Goal: Book appointment/travel/reservation

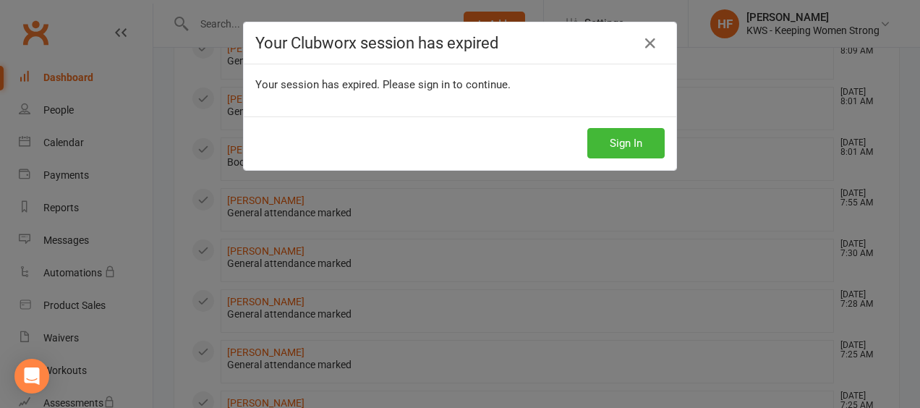
click at [630, 147] on button "Sign In" at bounding box center [625, 143] width 77 height 30
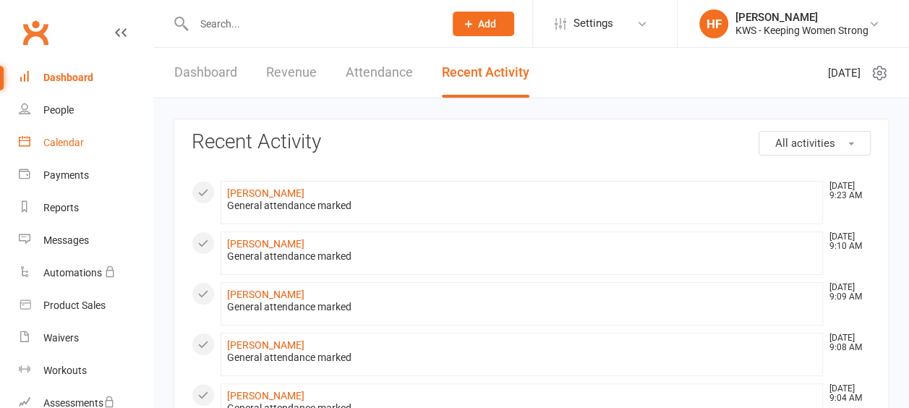
click at [69, 146] on div "Calendar" at bounding box center [63, 143] width 40 height 12
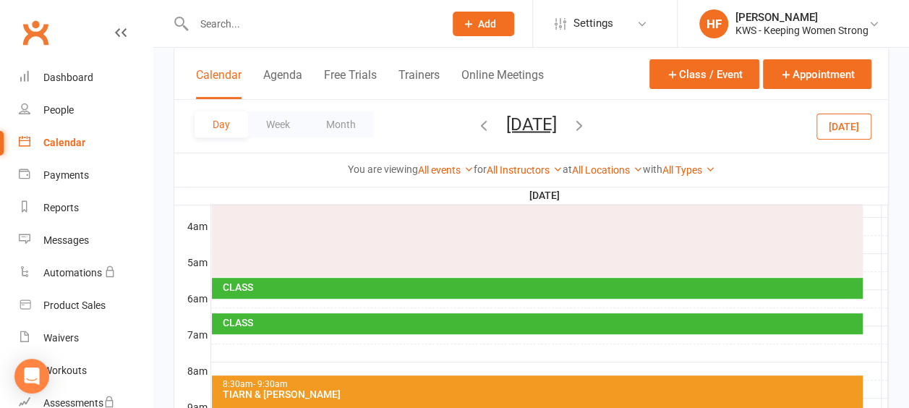
scroll to position [217, 0]
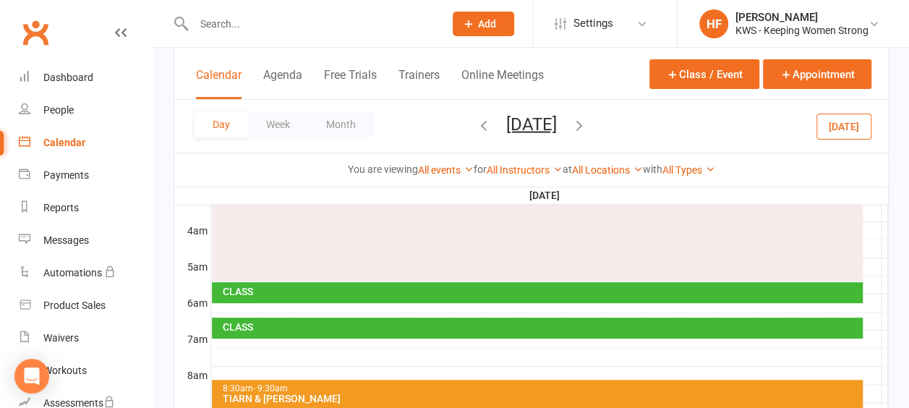
click at [587, 123] on icon "button" at bounding box center [579, 124] width 16 height 16
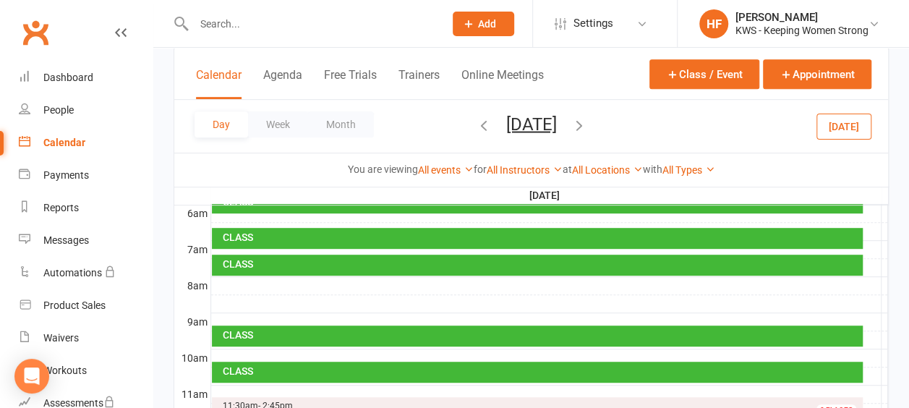
scroll to position [289, 0]
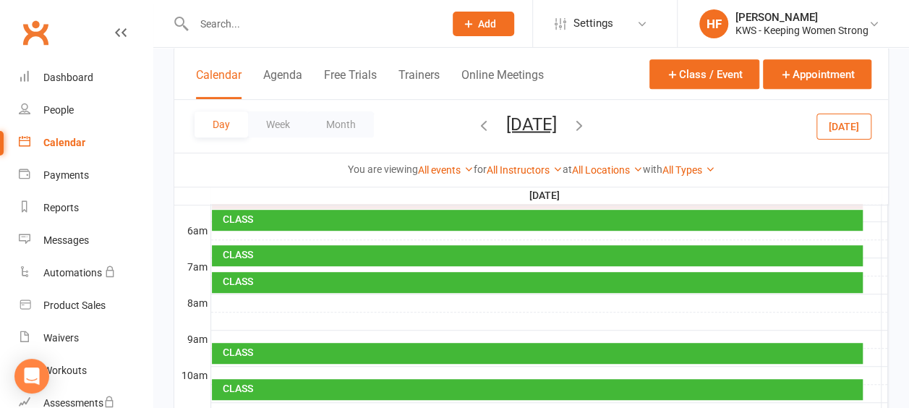
click at [233, 299] on div at bounding box center [549, 302] width 677 height 17
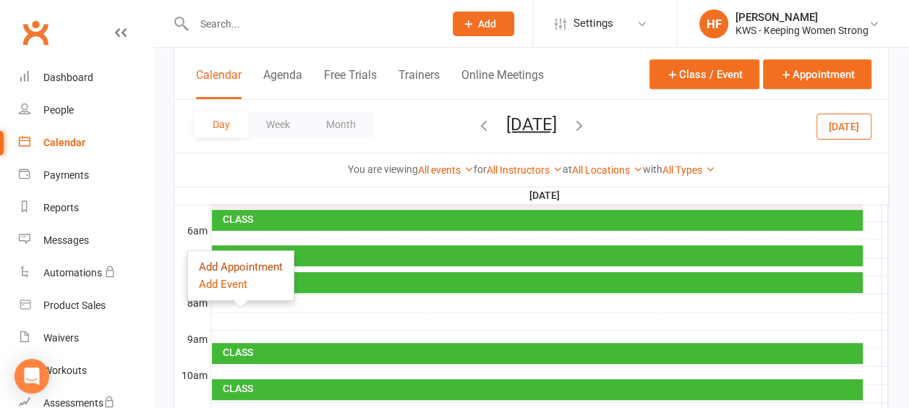
click at [256, 268] on button "Add Appointment" at bounding box center [241, 266] width 84 height 17
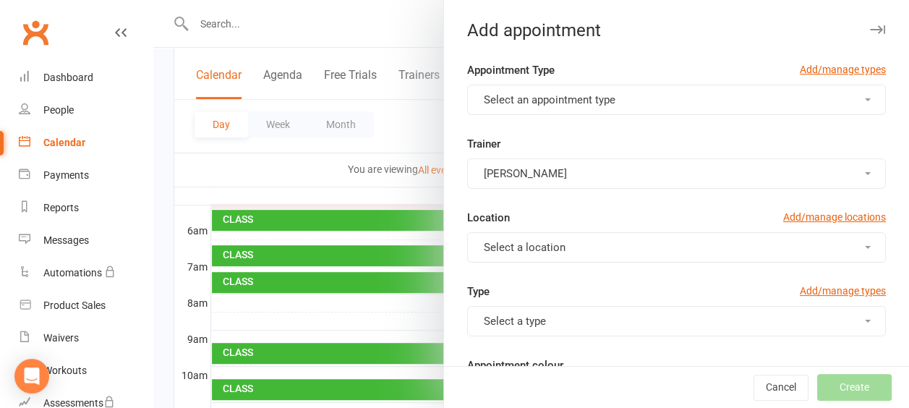
click at [842, 100] on button "Select an appointment type" at bounding box center [676, 100] width 419 height 30
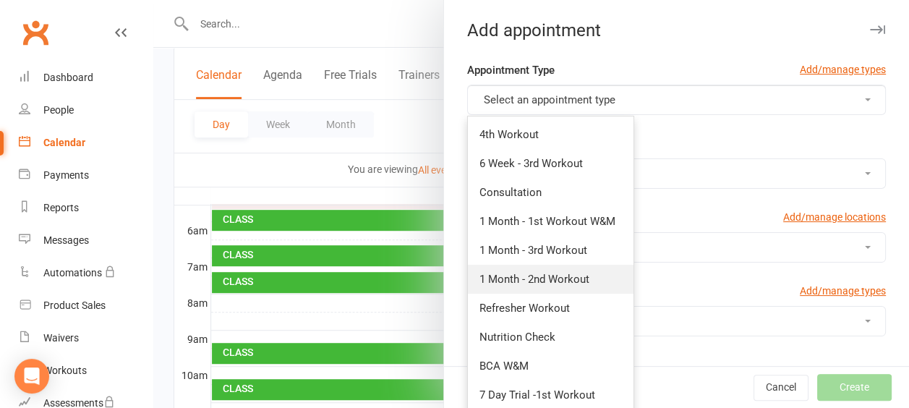
click at [548, 276] on span "1 Month - 2nd Workout" at bounding box center [534, 279] width 110 height 13
type input "8:30am"
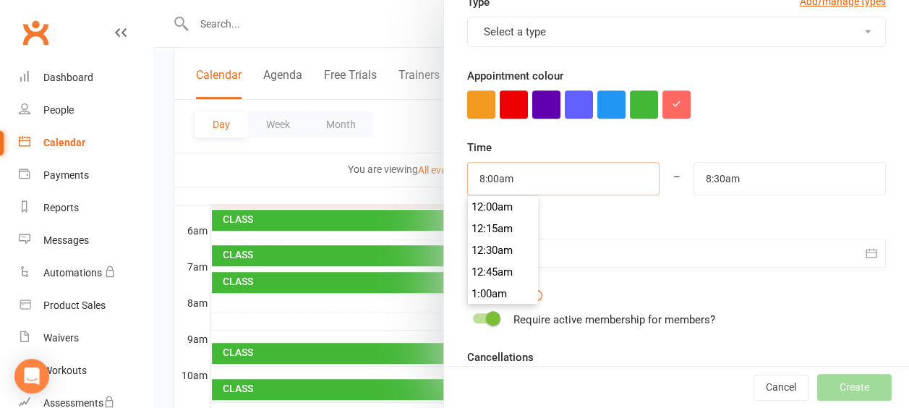
click at [631, 169] on input "8:00am" at bounding box center [563, 178] width 192 height 33
type input "8:30am"
click at [491, 273] on li "8:30am" at bounding box center [502, 272] width 69 height 22
click at [753, 176] on input "8:30am" at bounding box center [789, 178] width 192 height 33
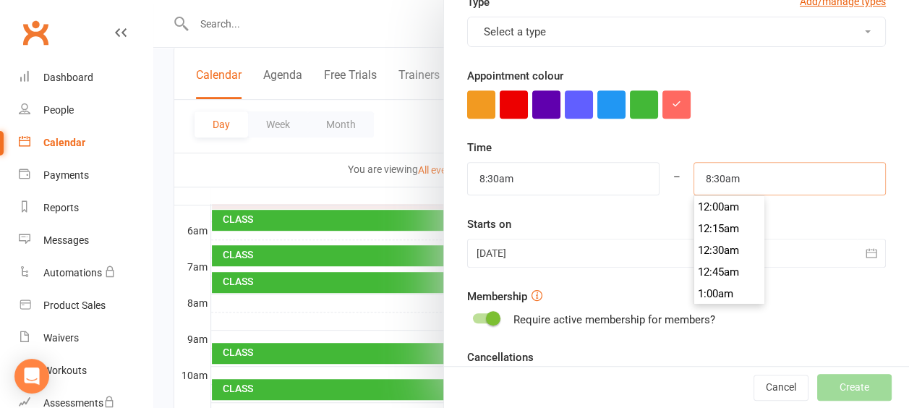
scroll to position [716, 0]
type input "9:00am"
click at [708, 270] on li "9:00am" at bounding box center [728, 272] width 69 height 22
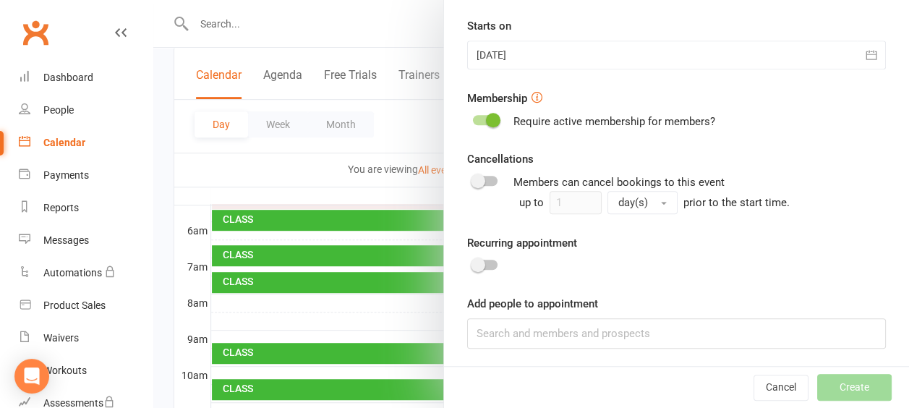
scroll to position [361, 0]
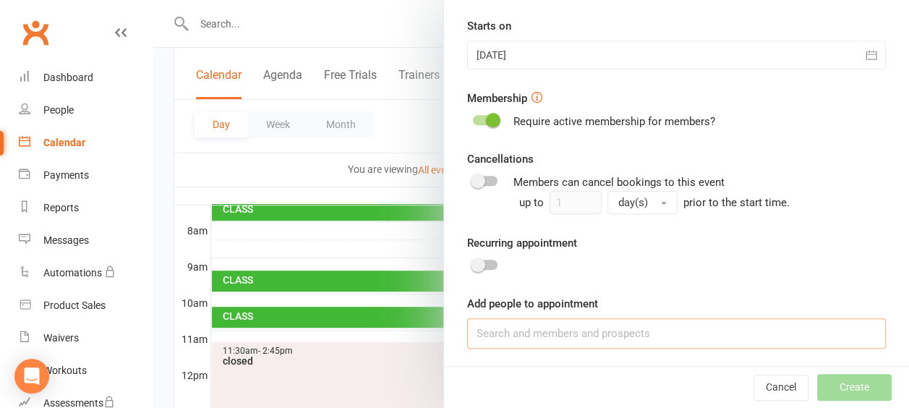
click at [474, 333] on input at bounding box center [676, 333] width 419 height 30
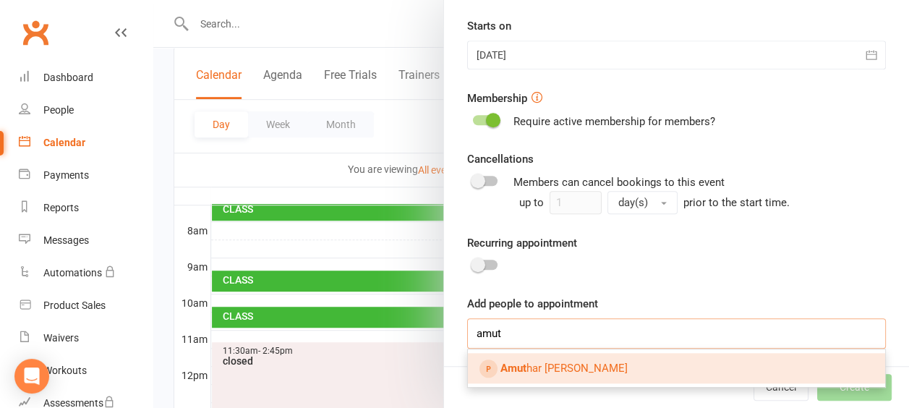
type input "amut"
click at [570, 367] on span "Amut har Manoharan" at bounding box center [563, 367] width 127 height 13
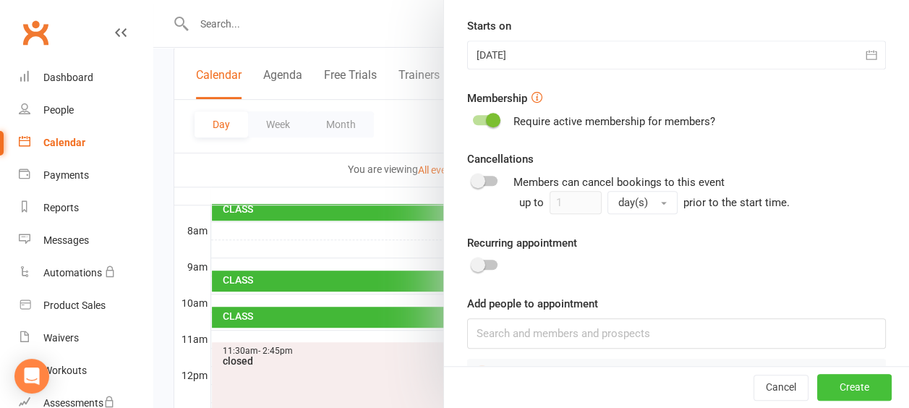
click at [834, 388] on button "Create" at bounding box center [854, 387] width 74 height 26
